Goal: Entertainment & Leisure: Consume media (video, audio)

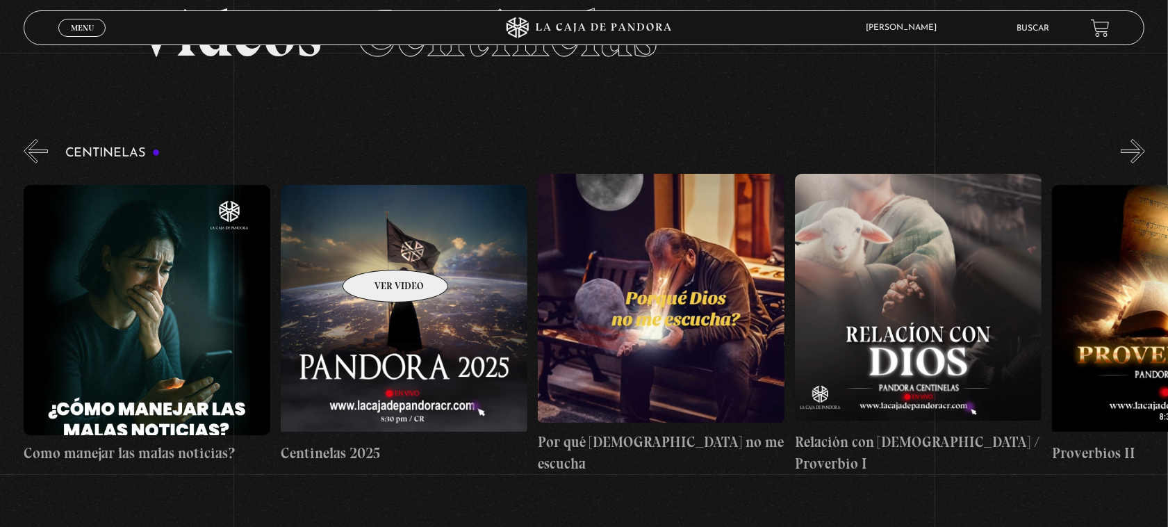
scroll to position [0, 1286]
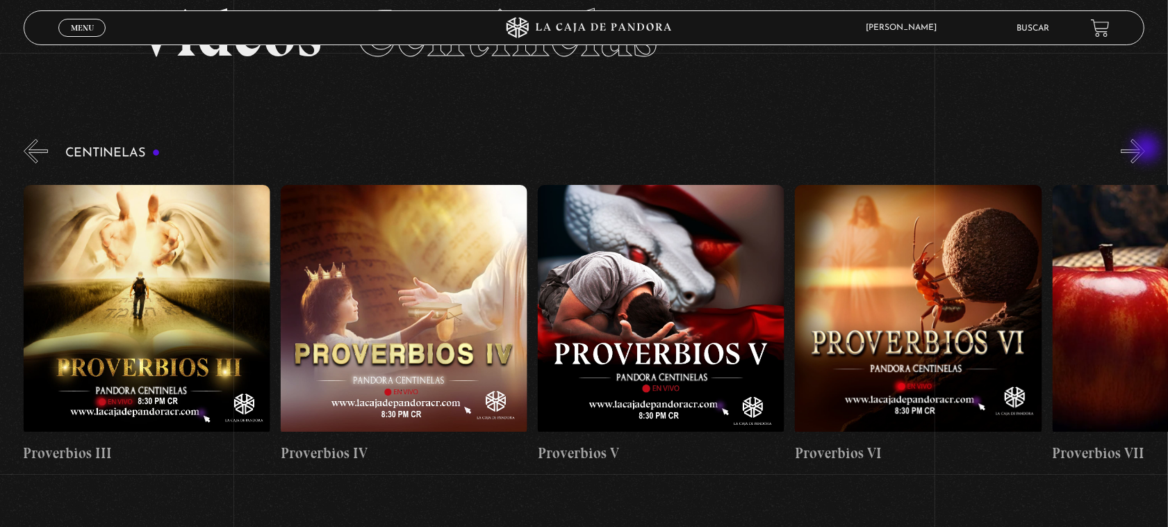
click at [1145, 149] on button "»" at bounding box center [1133, 151] width 24 height 24
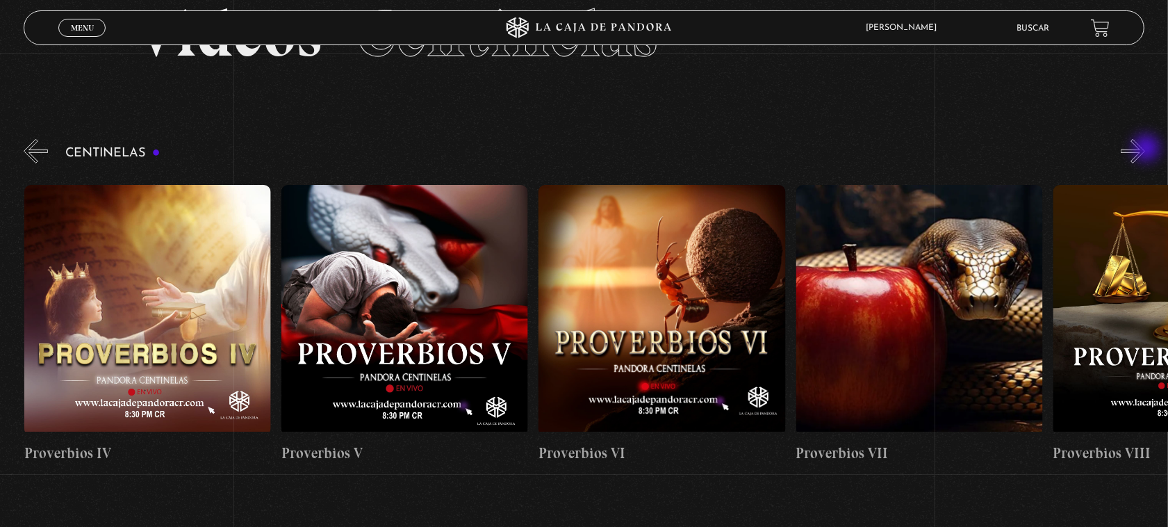
click at [1145, 149] on button "»" at bounding box center [1133, 151] width 24 height 24
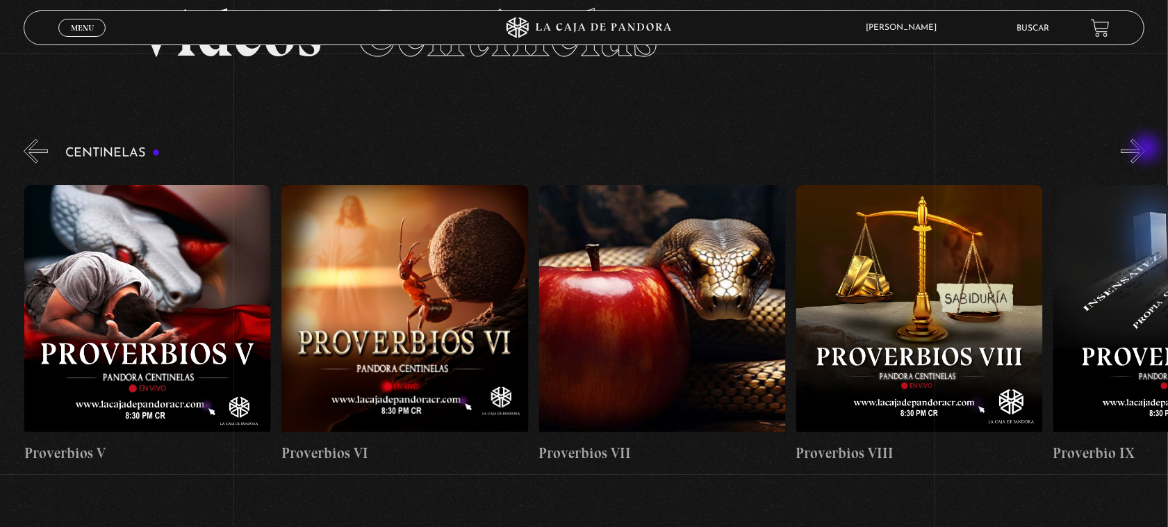
scroll to position [0, 1800]
click at [930, 306] on figure at bounding box center [919, 310] width 247 height 250
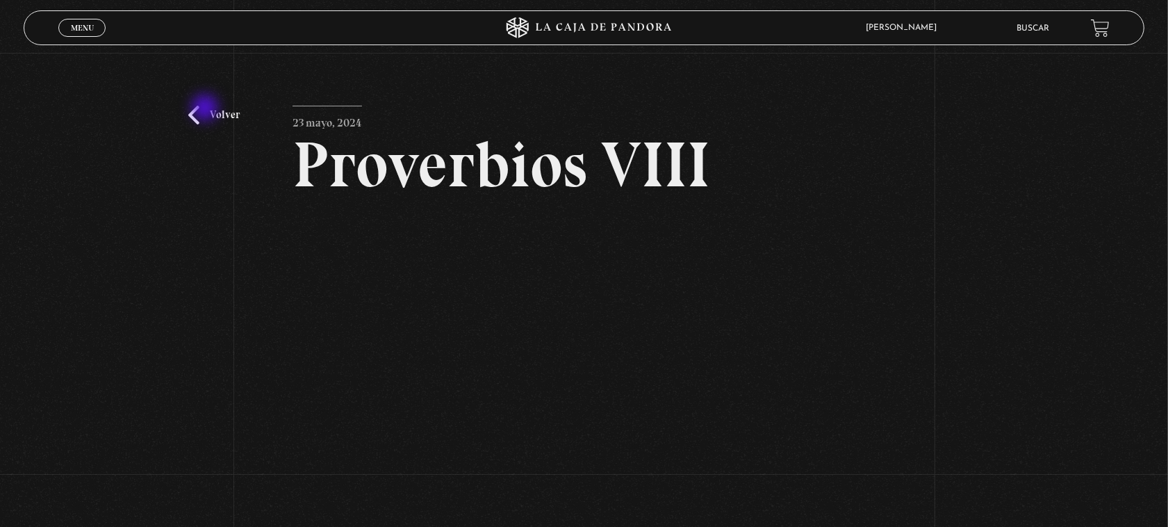
click at [206, 109] on link "Volver" at bounding box center [213, 115] width 51 height 19
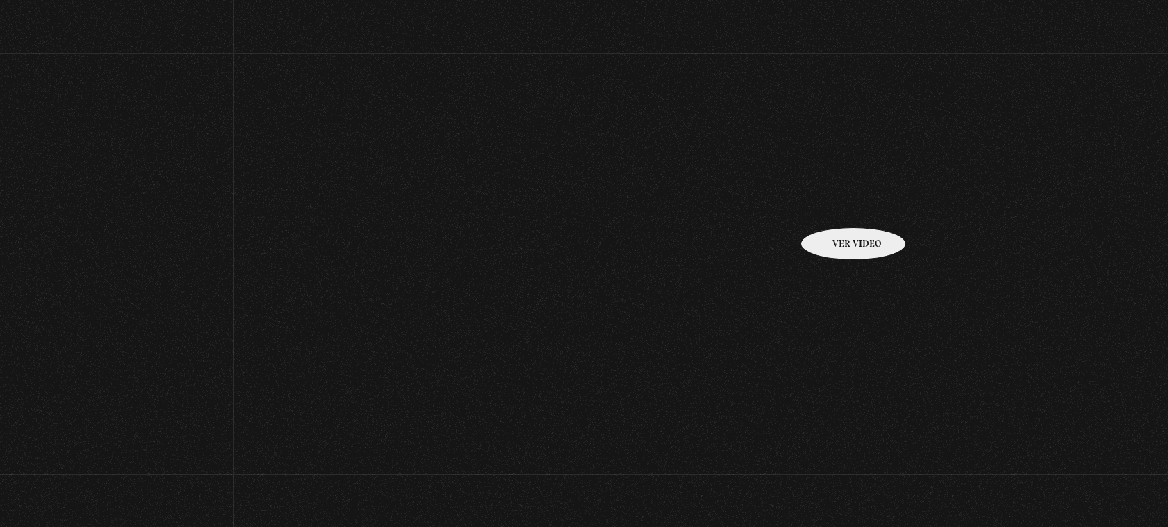
scroll to position [87, 0]
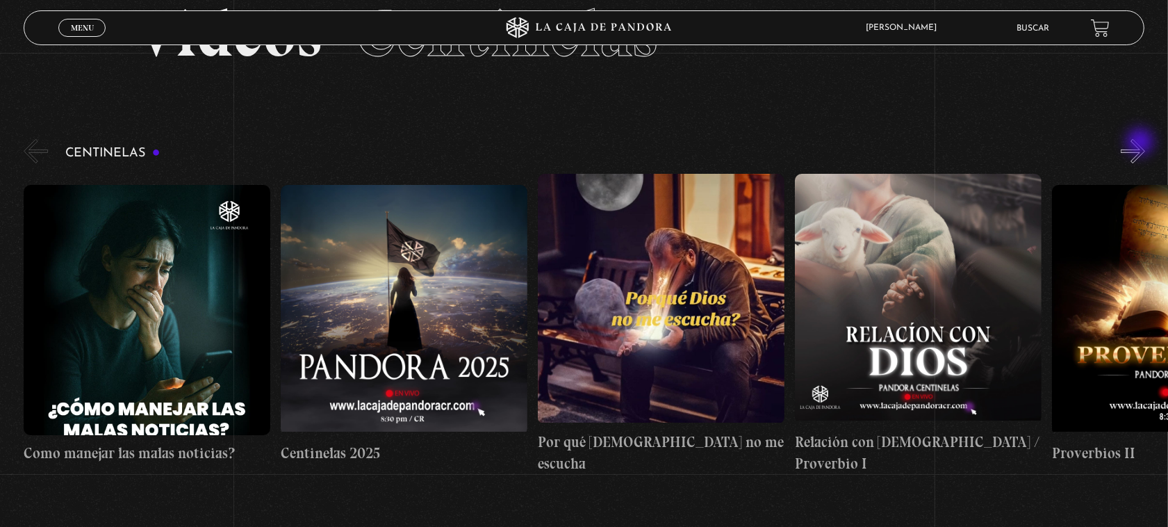
click at [1142, 143] on button "»" at bounding box center [1133, 151] width 24 height 24
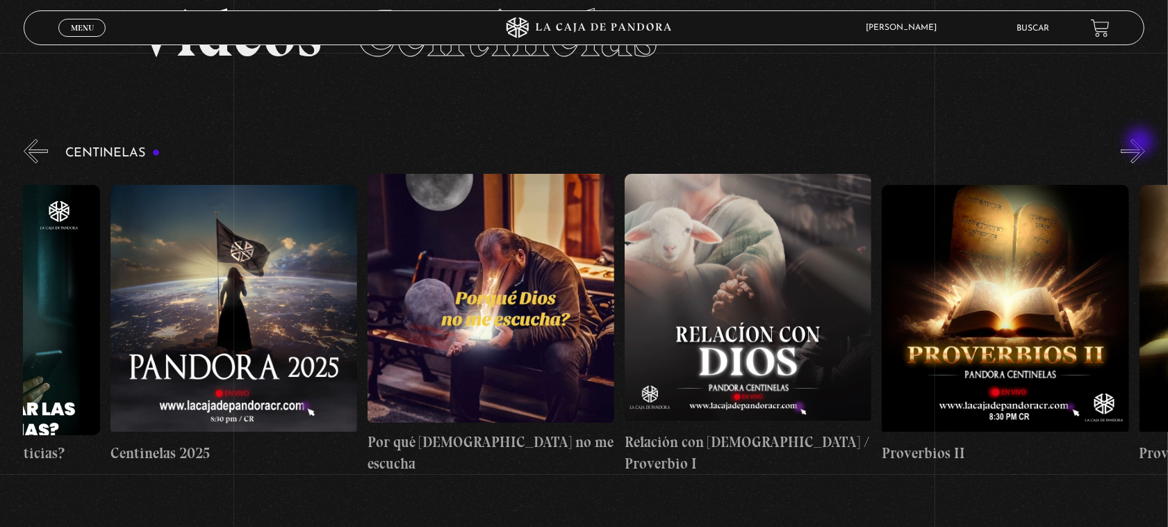
click at [1142, 143] on button "»" at bounding box center [1133, 151] width 24 height 24
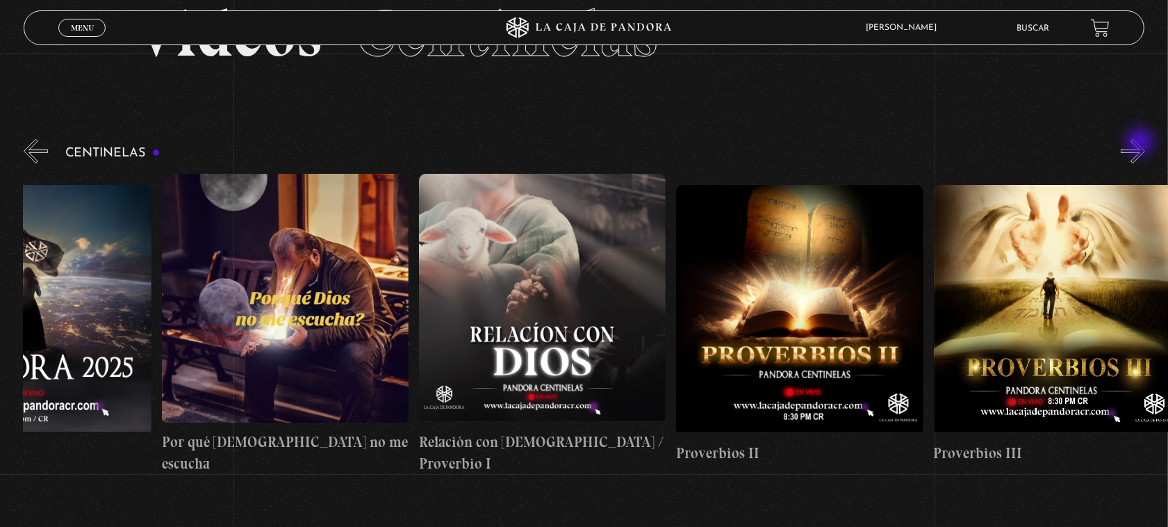
click at [1142, 143] on button "»" at bounding box center [1133, 151] width 24 height 24
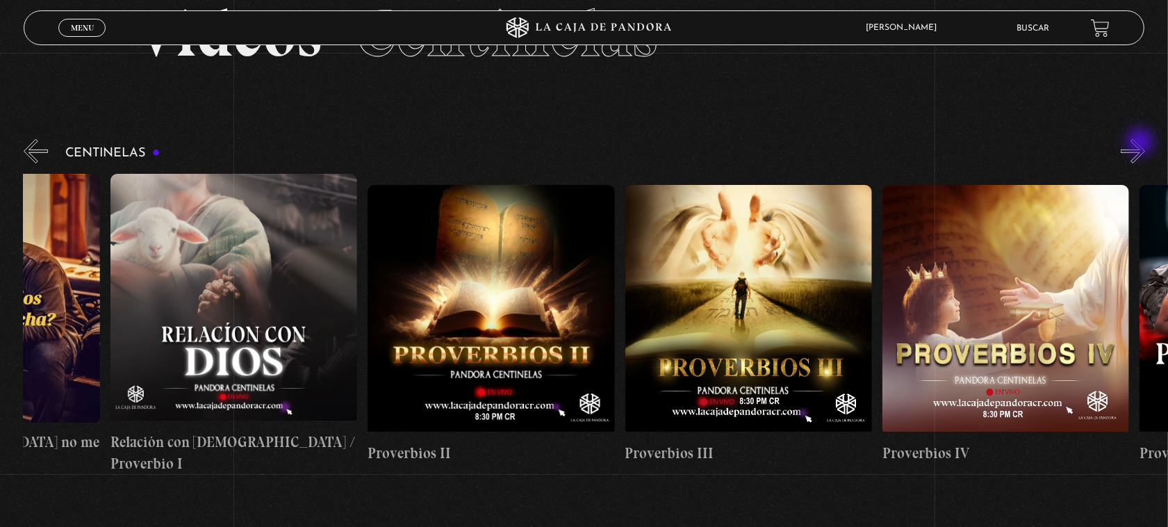
click at [1142, 143] on button "»" at bounding box center [1133, 151] width 24 height 24
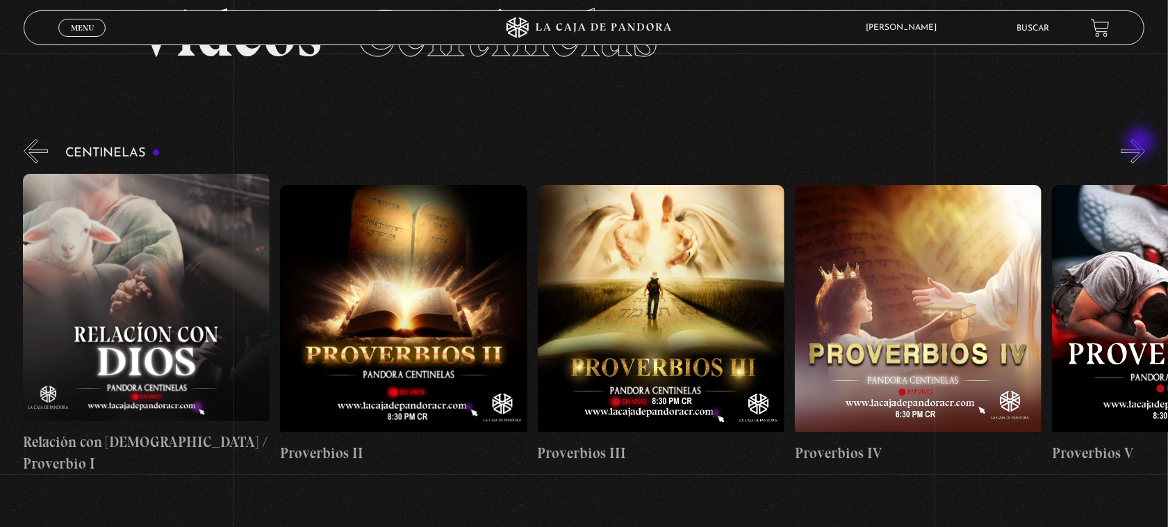
click at [1142, 143] on button "»" at bounding box center [1133, 151] width 24 height 24
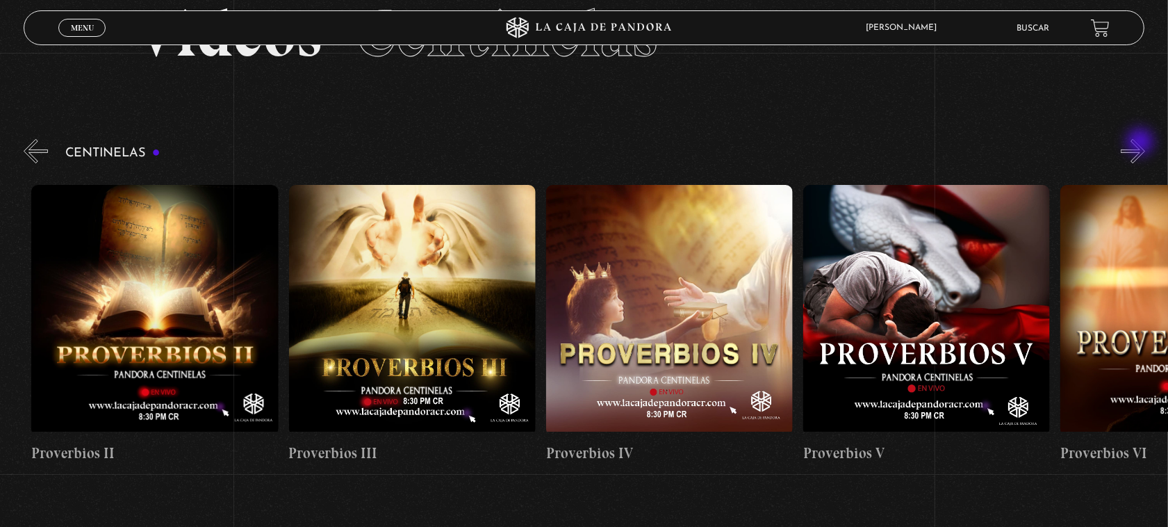
click at [1142, 143] on button "»" at bounding box center [1133, 151] width 24 height 24
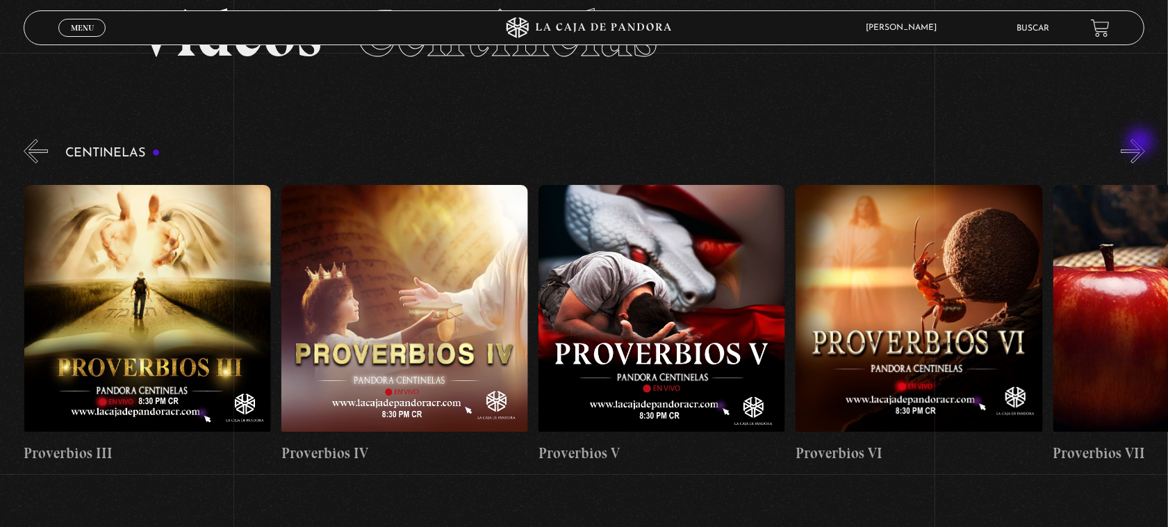
click at [1142, 143] on button "»" at bounding box center [1133, 151] width 24 height 24
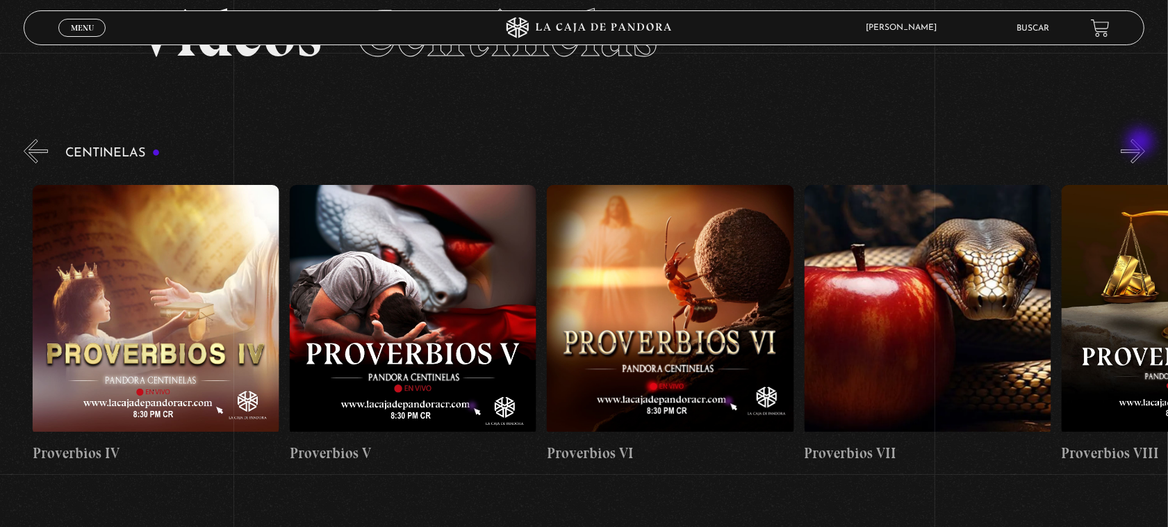
click at [1142, 143] on button "»" at bounding box center [1133, 151] width 24 height 24
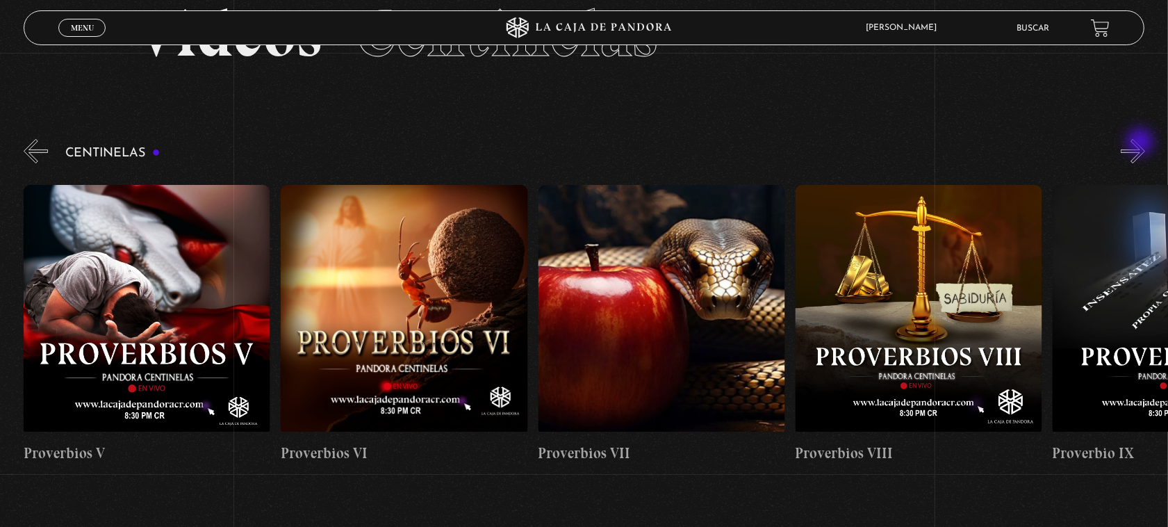
click at [1142, 143] on button "»" at bounding box center [1133, 151] width 24 height 24
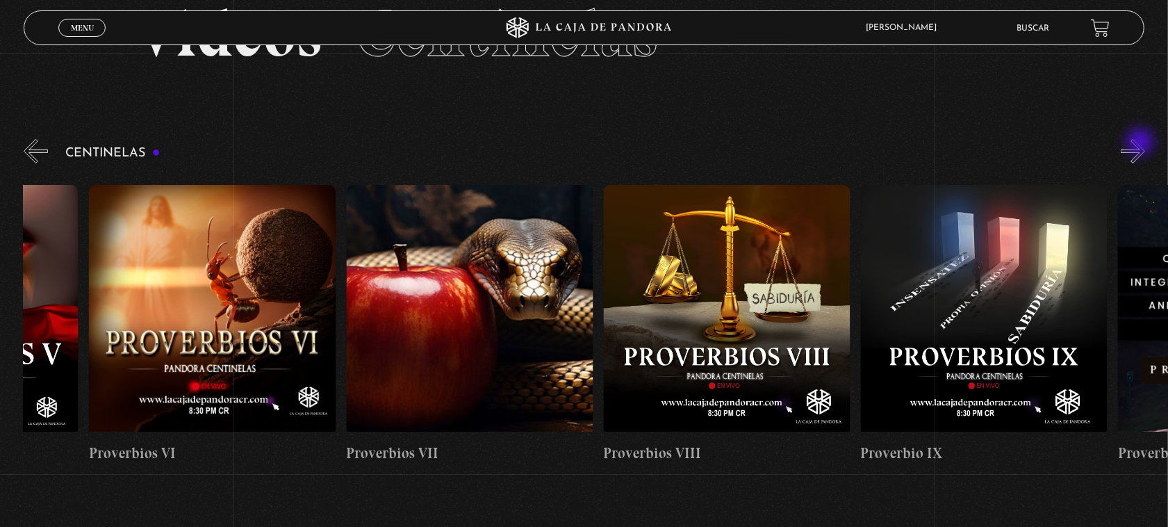
click at [1142, 143] on button "»" at bounding box center [1133, 151] width 24 height 24
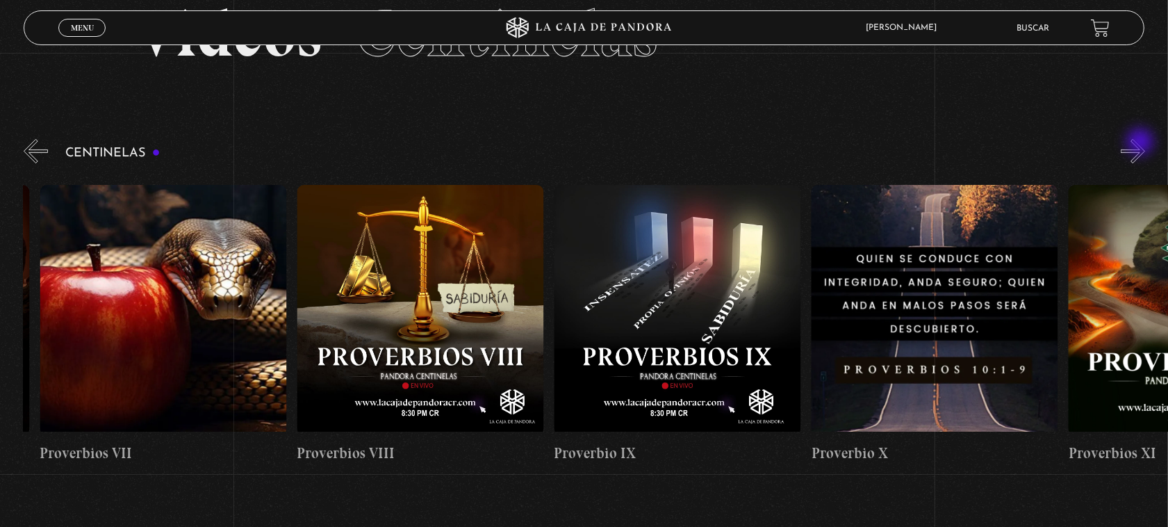
click at [1142, 143] on button "»" at bounding box center [1133, 151] width 24 height 24
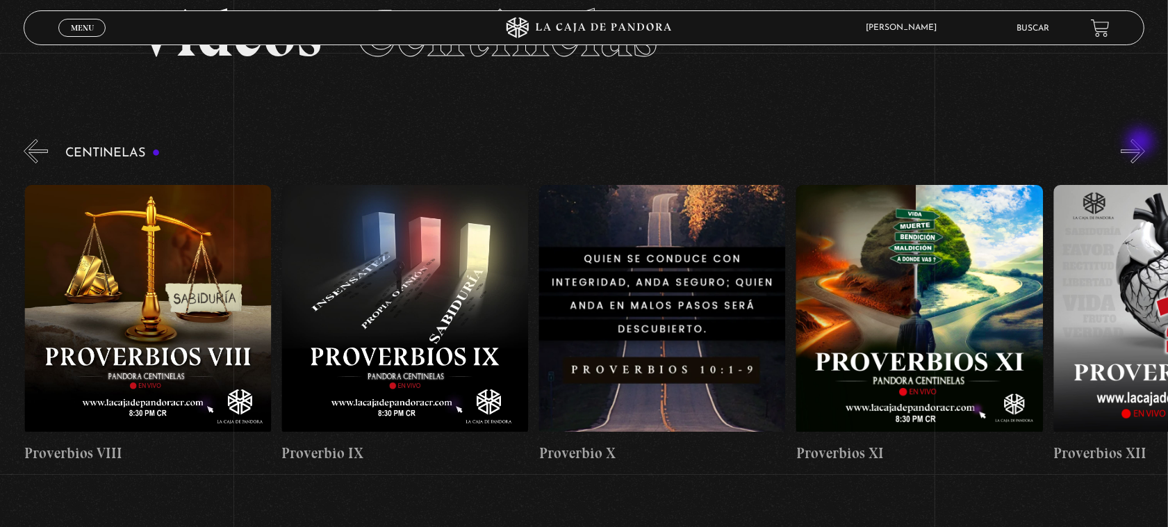
click at [1142, 143] on button "»" at bounding box center [1133, 151] width 24 height 24
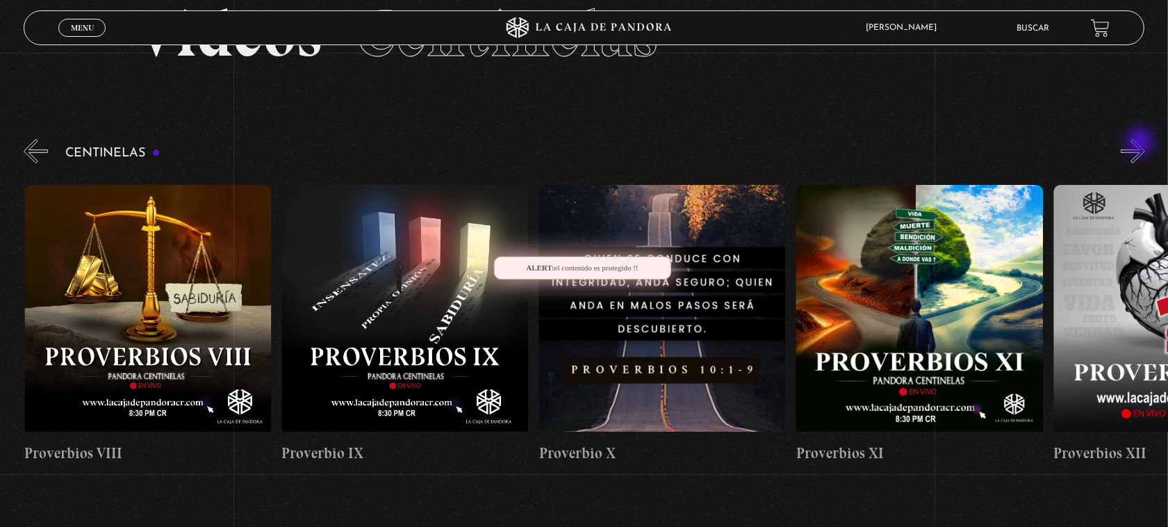
scroll to position [0, 2829]
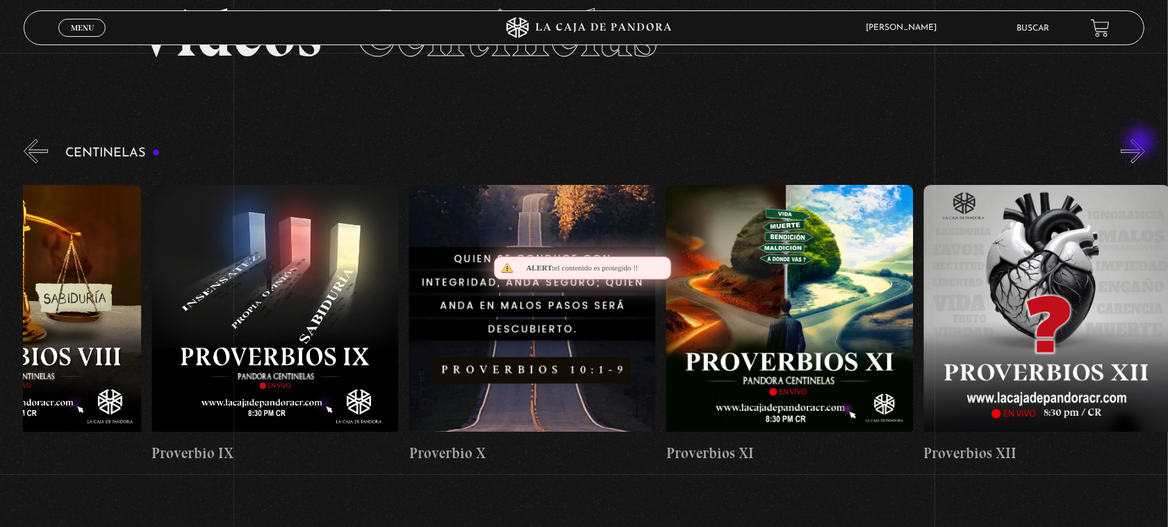
click at [1142, 143] on button "»" at bounding box center [1133, 151] width 24 height 24
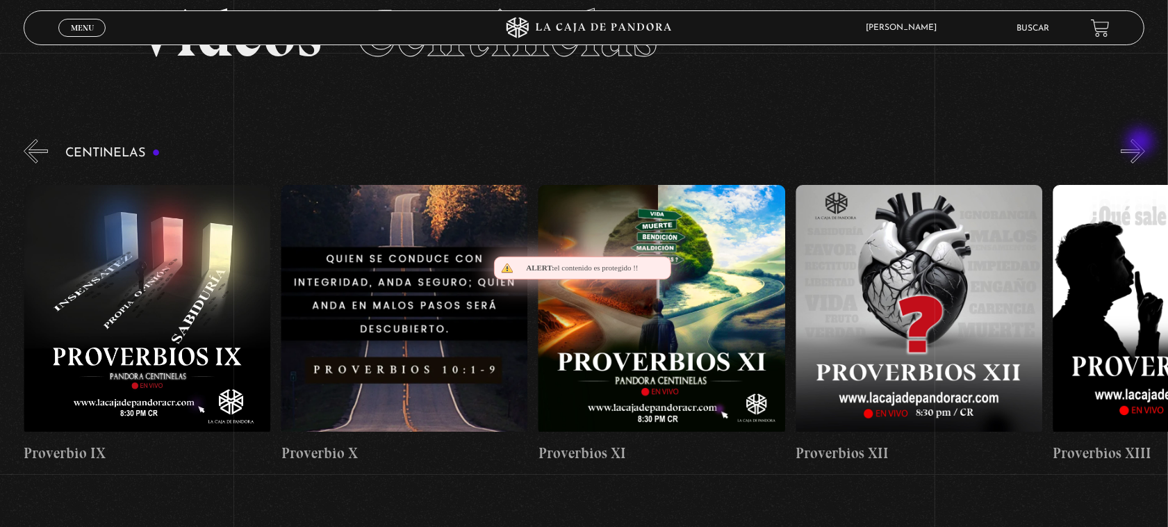
click at [1142, 143] on button "»" at bounding box center [1133, 151] width 24 height 24
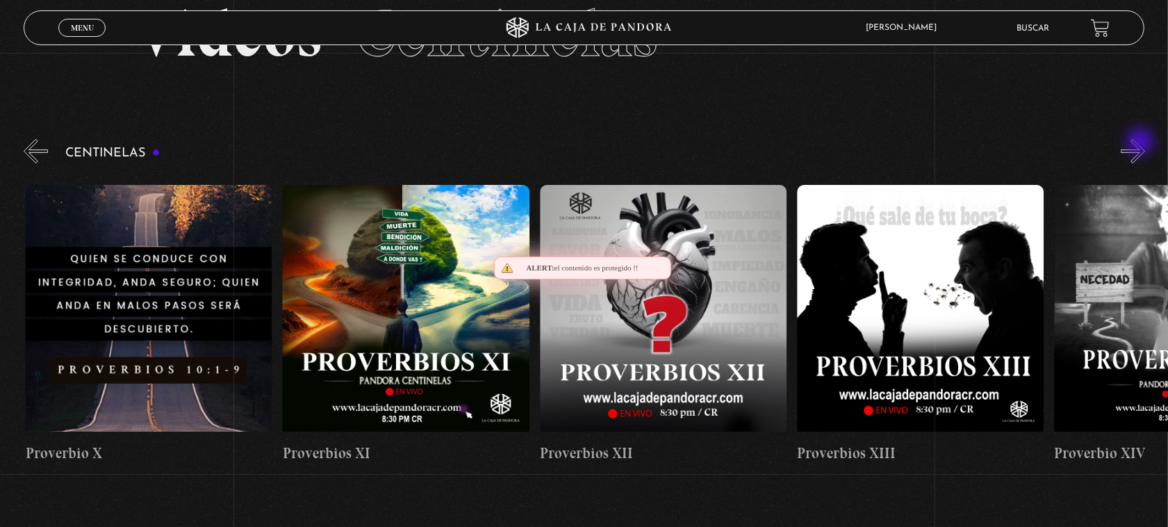
scroll to position [0, 3087]
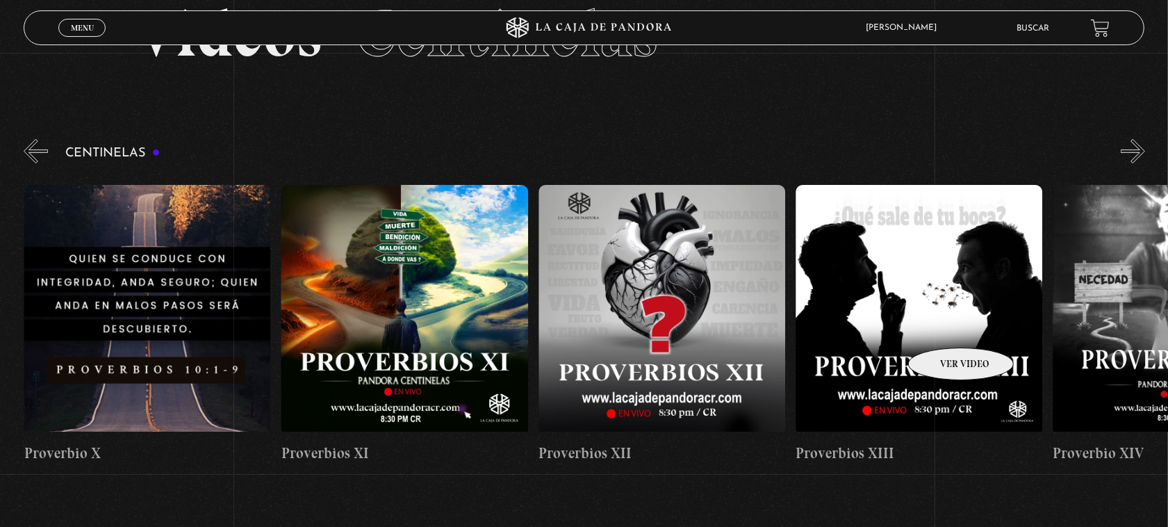
click at [943, 327] on figure at bounding box center [919, 310] width 247 height 250
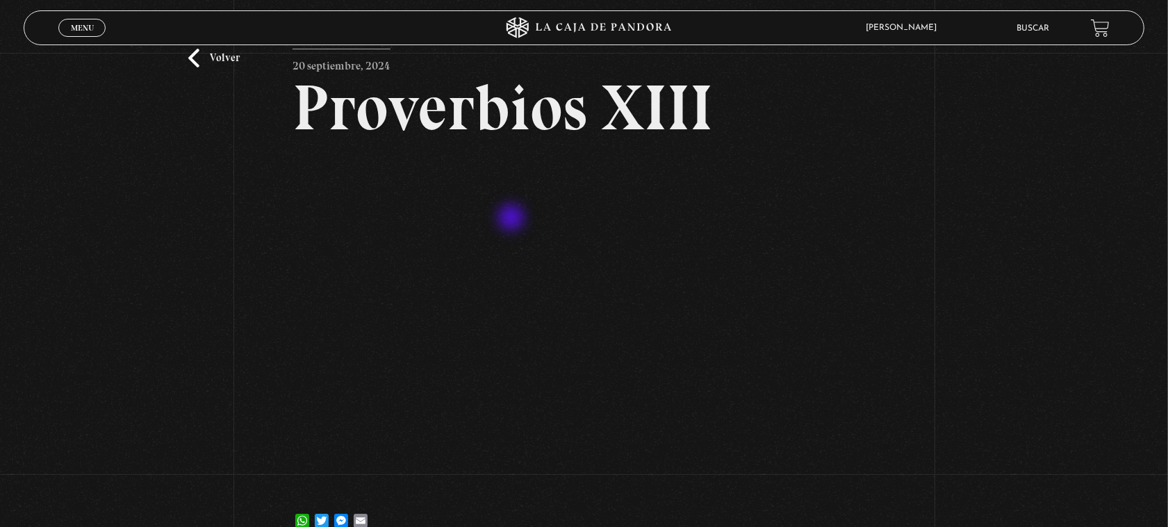
scroll to position [87, 0]
